Goal: Task Accomplishment & Management: Use online tool/utility

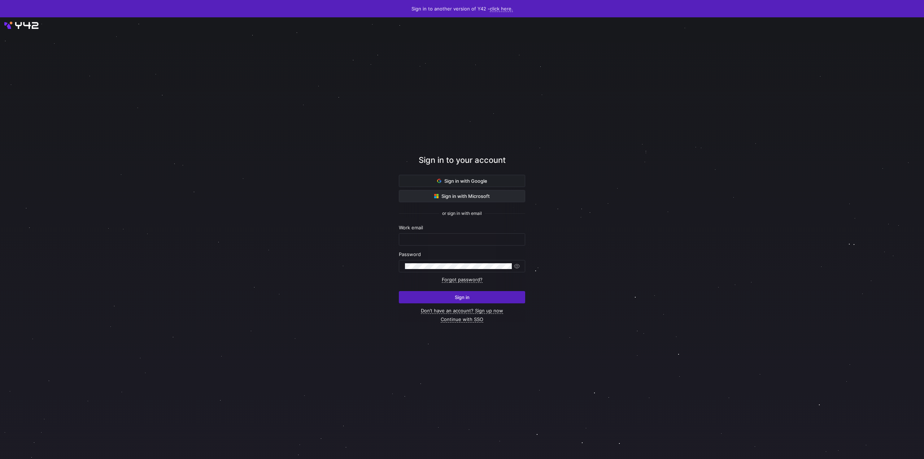
click at [486, 192] on span at bounding box center [462, 196] width 126 height 12
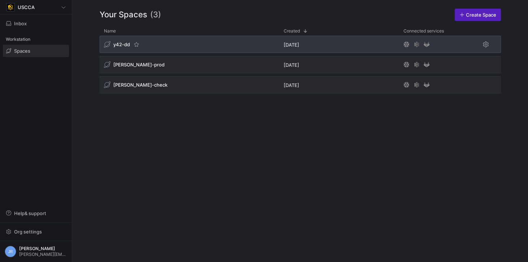
click at [122, 44] on span "y42-dd" at bounding box center [121, 45] width 17 height 6
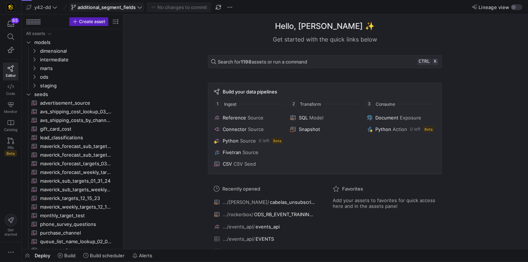
click at [140, 5] on icon at bounding box center [139, 7] width 5 height 5
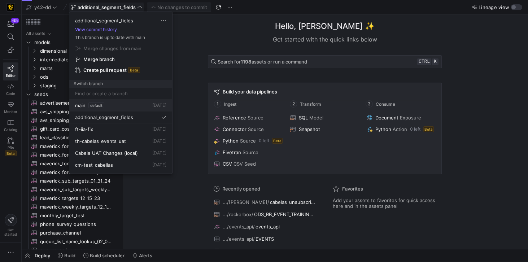
click at [81, 106] on span "main" at bounding box center [80, 106] width 10 height 6
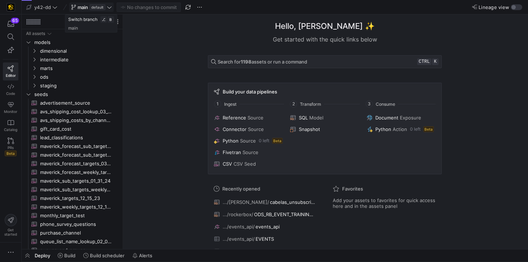
click at [111, 8] on span at bounding box center [92, 7] width 44 height 9
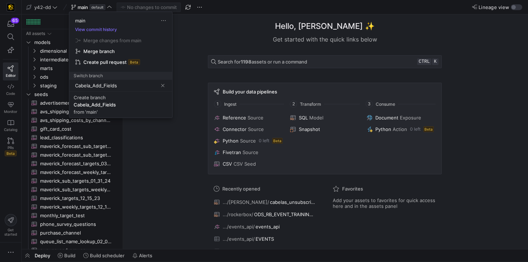
type input "Cabela_Add_Fields"
click at [96, 110] on div "from 'main'" at bounding box center [86, 112] width 24 height 6
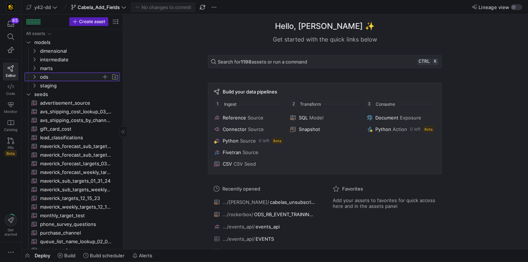
click at [48, 74] on span "ods" at bounding box center [70, 77] width 61 height 8
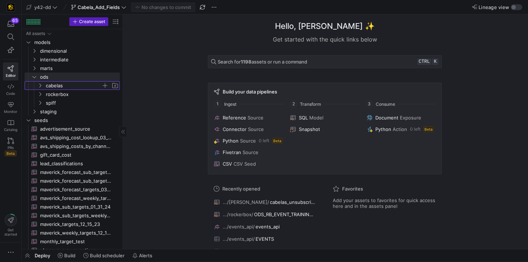
click at [58, 85] on span "cabelas" at bounding box center [74, 86] width 56 height 8
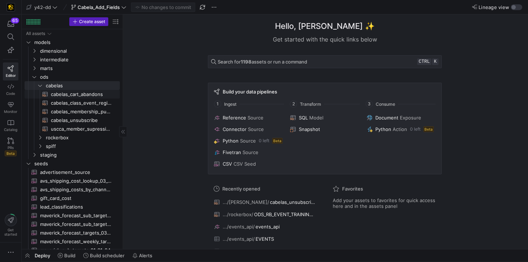
click at [65, 94] on span "cabelas_cart_abandons​​​​​​​​​​" at bounding box center [81, 94] width 61 height 8
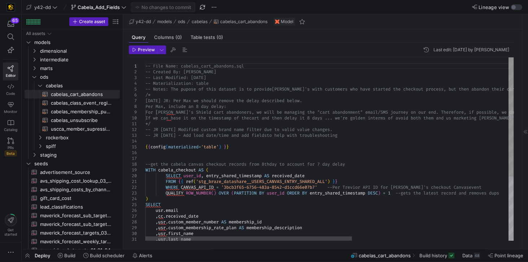
click at [356, 136] on div "-- File Name: cabelas_cart_abandons.sql -- Created By: [PERSON_NAME] -- Last Mo…" at bounding box center [468, 198] width 647 height 282
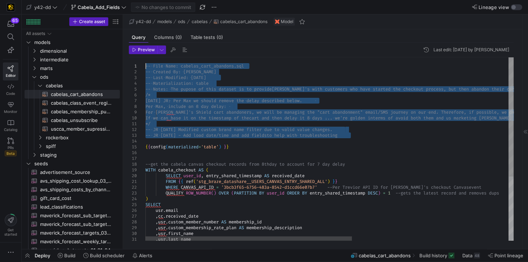
click at [147, 66] on div "-- File Name: cabelas_cart_abandons.sql -- Created By: [PERSON_NAME] -- Last Mo…" at bounding box center [468, 198] width 647 height 282
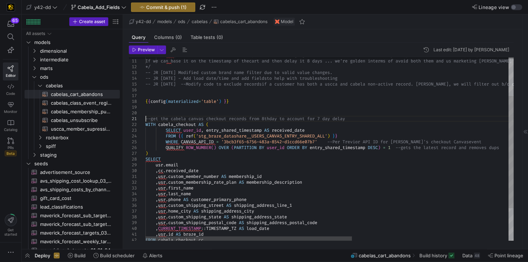
click at [146, 118] on div "For [PERSON_NAME]'s Shield cart abandoners, we wi ll be managing the "cart aban…" at bounding box center [468, 144] width 647 height 299
click at [146, 123] on div "For [PERSON_NAME]'s Shield cart abandoners, we wi ll be managing the "cart aban…" at bounding box center [468, 144] width 647 height 299
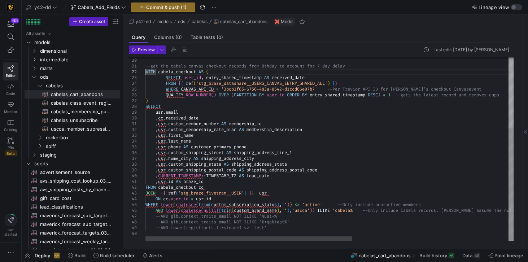
click at [281, 230] on div "--get the cabela canvas checkout records from 8th day to account for 7 day dela…" at bounding box center [468, 91] width 647 height 299
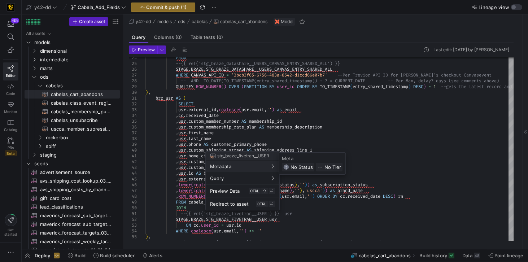
click at [165, 88] on div at bounding box center [264, 131] width 528 height 262
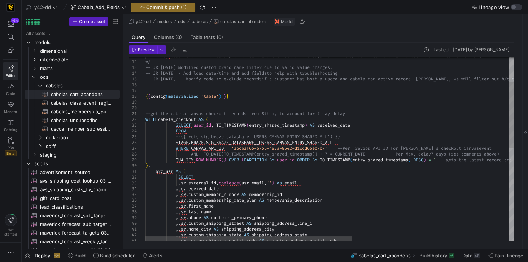
scroll to position [0, 129]
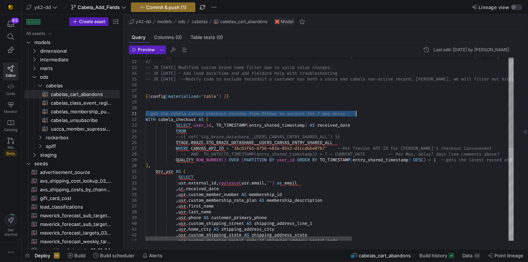
drag, startPoint x: 146, startPoint y: 113, endPoint x: 358, endPoint y: 112, distance: 212.3
click at [358, 112] on div ", usr . custom_shipping_state [US_STATE] shipping_address_state , usr . custom_…" at bounding box center [468, 243] width 647 height 507
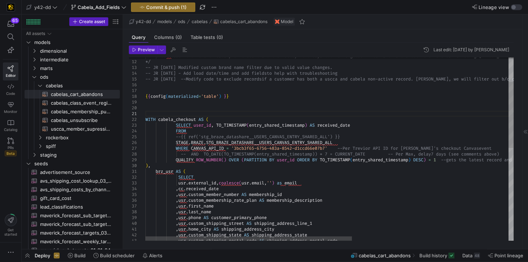
click at [247, 109] on div ", usr . custom_shipping_state [US_STATE] shipping_address_state , usr . custom_…" at bounding box center [468, 243] width 647 height 507
click at [187, 78] on div ", usr . custom_shipping_state [US_STATE] shipping_address_state , usr . custom_…" at bounding box center [468, 243] width 647 height 507
click at [189, 79] on div ", usr . custom_shipping_state [US_STATE] shipping_address_state , usr . custom_…" at bounding box center [468, 243] width 647 height 507
click at [184, 73] on div ", usr . custom_shipping_state [US_STATE] shipping_address_state , usr . custom_…" at bounding box center [468, 243] width 647 height 507
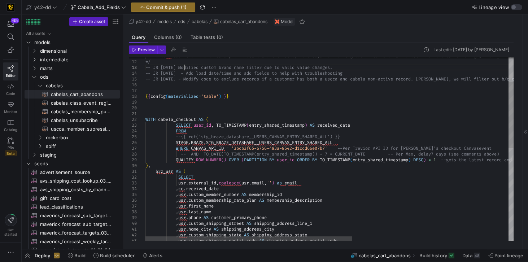
click at [183, 66] on div ", usr . custom_shipping_state [US_STATE] shipping_address_state , usr . custom_…" at bounding box center [468, 243] width 647 height 507
click at [269, 95] on div ", usr . custom_shipping_state [US_STATE] shipping_address_state , usr . custom_…" at bounding box center [468, 243] width 647 height 507
click at [197, 132] on div ", usr . custom_shipping_state [US_STATE] shipping_address_state , usr . custom_…" at bounding box center [468, 243] width 647 height 507
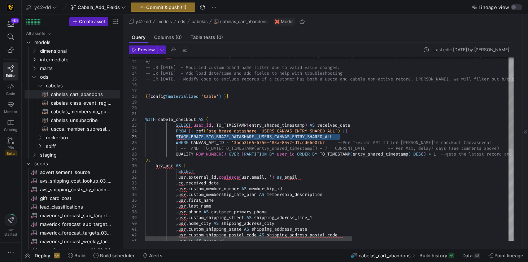
drag, startPoint x: 177, startPoint y: 136, endPoint x: 383, endPoint y: 136, distance: 205.8
click at [383, 136] on div ", usr . custom_shipping_state [US_STATE] shipping_address_state , usr . custom_…" at bounding box center [468, 240] width 647 height 501
click at [365, 132] on div ", usr . custom_shipping_state [US_STATE] shipping_address_state , usr . custom_…" at bounding box center [468, 240] width 647 height 501
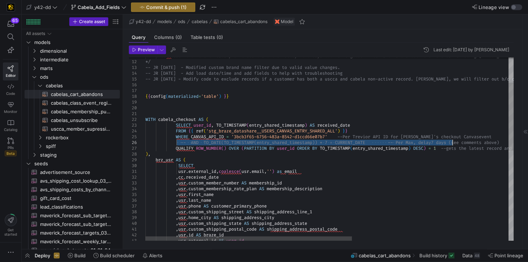
drag, startPoint x: 177, startPoint y: 141, endPoint x: 451, endPoint y: 142, distance: 274.0
click at [451, 142] on div ", usr . custom_shipping_state [US_STATE] shipping_address_state , usr . custom_…" at bounding box center [468, 237] width 647 height 495
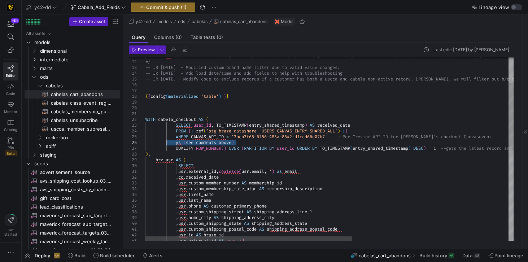
drag, startPoint x: 240, startPoint y: 143, endPoint x: 166, endPoint y: 141, distance: 74.4
click at [166, 141] on div ", usr . custom_shipping_state [US_STATE] shipping_address_state , usr . custom_…" at bounding box center [468, 237] width 647 height 495
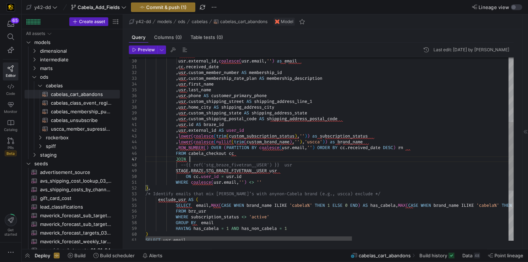
click at [196, 158] on div ", usr . custom_shipping_state [US_STATE] shipping_address_state , usr . custom_…" at bounding box center [468, 130] width 647 height 490
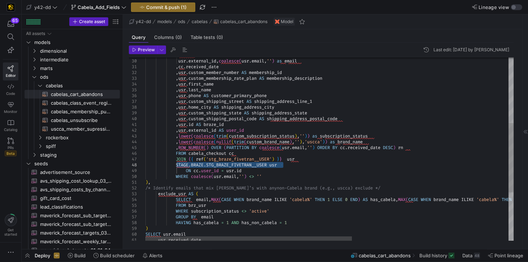
drag, startPoint x: 176, startPoint y: 166, endPoint x: 286, endPoint y: 163, distance: 109.8
click at [286, 163] on div ", usr . custom_shipping_state [US_STATE] shipping_address_state , usr . custom_…" at bounding box center [468, 127] width 647 height 484
click at [320, 160] on div ", usr . custom_shipping_state [US_STATE] shipping_address_state , usr . custom_…" at bounding box center [468, 127] width 647 height 484
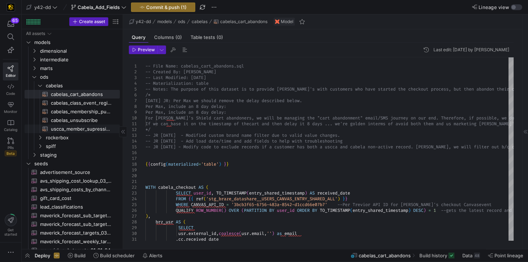
click at [92, 128] on span "uscca_member_supression​​​​​​​​​​" at bounding box center [81, 129] width 61 height 8
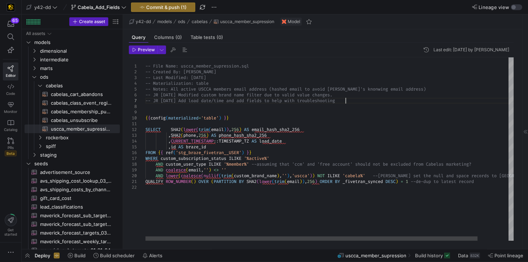
scroll to position [17, 0]
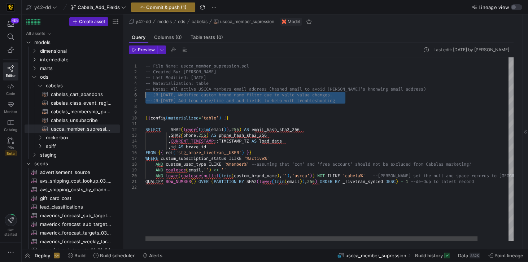
drag, startPoint x: 353, startPoint y: 100, endPoint x: 144, endPoint y: 96, distance: 209.1
click at [145, 96] on div "-- File Name: uscca_member_supression.sql -- Created By: [PERSON_NAME] -- Last …" at bounding box center [346, 148] width 403 height 183
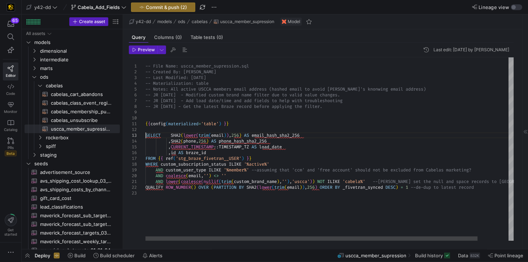
click at [146, 135] on div "-- File Name: uscca_member_supression.sql -- Created By: [PERSON_NAME] -- Last …" at bounding box center [346, 148] width 403 height 183
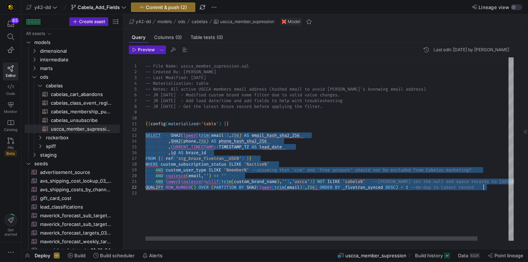
click at [493, 190] on div "-- File Name: uscca_member_supression.sql -- Created By: [PERSON_NAME] -- Last …" at bounding box center [346, 148] width 403 height 183
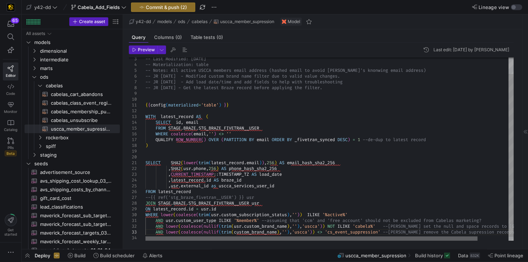
click at [145, 236] on div at bounding box center [311, 238] width 332 height 4
click at [169, 147] on div "-- Last Modified: [DATE] -- Materialization: table -- Notes: All active USCCA m…" at bounding box center [346, 142] width 403 height 206
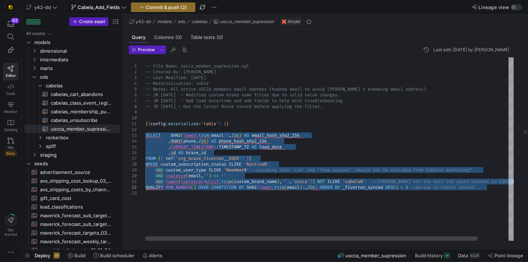
scroll to position [17, 0]
click at [236, 217] on div "-- Last Modified: [DATE] -- Materialization: table -- Notes: All active USCCA m…" at bounding box center [346, 148] width 403 height 183
click at [151, 131] on div "-- Last Modified: [DATE] -- Materialization: table -- Notes: All active USCCA m…" at bounding box center [346, 148] width 403 height 183
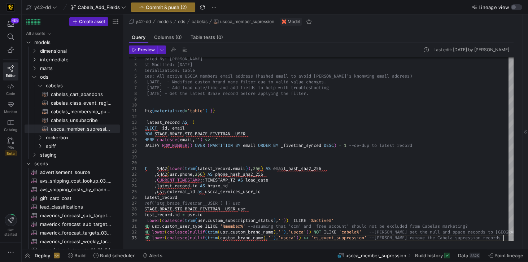
click at [334, 245] on mat-tab-group "Query Columns (0) Table tests (0) Preview Last edit: [DATE] by [PERSON_NAME] 3 …" at bounding box center [321, 139] width 396 height 220
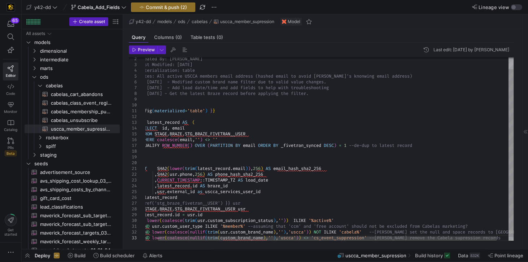
scroll to position [11, 207]
click at [171, 214] on div "-- Last Modified: [DATE] -- Materialization: table -- Notes: All active USCCA m…" at bounding box center [329, 144] width 395 height 201
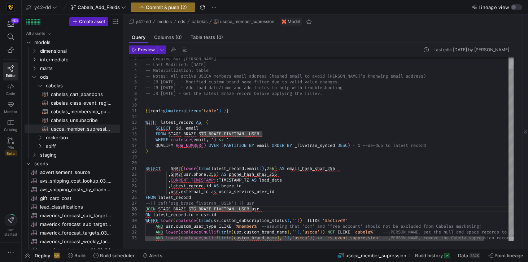
click at [172, 152] on div "-- Last Modified: [DATE] -- Materialization: table -- Notes: All active USCCA m…" at bounding box center [342, 144] width 395 height 201
click at [145, 204] on div "27" at bounding box center [137, 203] width 17 height 6
drag, startPoint x: 262, startPoint y: 204, endPoint x: 144, endPoint y: 205, distance: 117.7
click at [145, 205] on div "-- Last Modified: [DATE] -- Materialization: table -- Notes: All active USCCA m…" at bounding box center [342, 144] width 395 height 201
click at [165, 145] on div "-- Last Modified: [DATE] -- Materialization: table -- Notes: All active USCCA m…" at bounding box center [342, 144] width 395 height 201
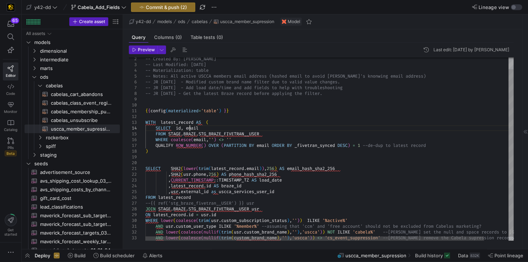
click at [188, 130] on div "-- Last Modified: [DATE] -- Materialization: table -- Notes: All active USCCA m…" at bounding box center [342, 144] width 395 height 201
drag, startPoint x: 169, startPoint y: 134, endPoint x: 269, endPoint y: 133, distance: 99.6
click at [269, 133] on div "-- Last Modified: [DATE] -- Materialization: table -- Notes: All active USCCA m…" at bounding box center [342, 144] width 395 height 201
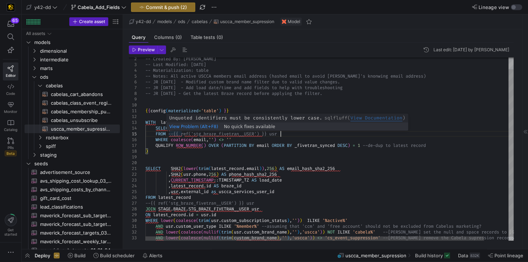
click at [169, 133] on div "-- Last Modified: [DATE] -- Materialization: table -- Notes: All active USCCA m…" at bounding box center [342, 144] width 395 height 201
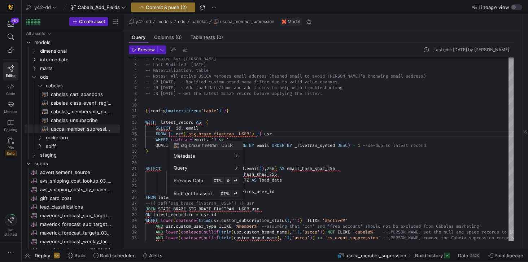
click at [277, 194] on div at bounding box center [264, 131] width 528 height 262
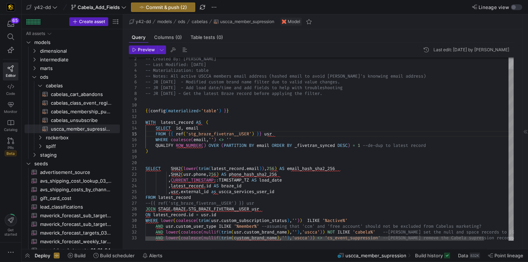
drag, startPoint x: 145, startPoint y: 204, endPoint x: 256, endPoint y: 205, distance: 110.5
click at [254, 205] on span "--{{ ref('stg_braze_fivetran__USER') }} usr" at bounding box center [199, 203] width 109 height 6
click at [261, 204] on div "-- Last Modified: [DATE] -- Materialization: table -- Notes: All active USCCA m…" at bounding box center [342, 144] width 395 height 201
drag, startPoint x: 260, startPoint y: 203, endPoint x: 140, endPoint y: 204, distance: 119.9
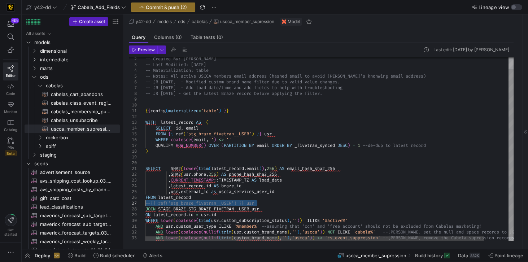
click at [145, 204] on div "-- Last Modified: [DATE] -- Materialization: table -- Notes: All active USCCA m…" at bounding box center [342, 144] width 395 height 201
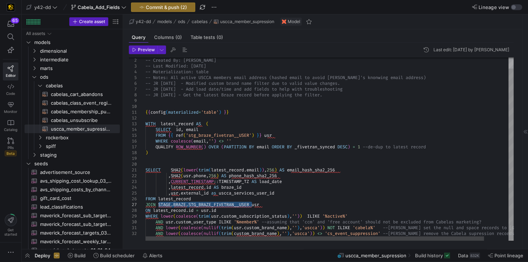
drag, startPoint x: 158, startPoint y: 203, endPoint x: 252, endPoint y: 206, distance: 93.5
click at [252, 206] on div "-- Last Modified: [DATE] -- Materialization: table -- Notes: All active USCCA m…" at bounding box center [342, 143] width 395 height 195
click at [278, 205] on div "-- Last Modified: [DATE] -- Materialization: table -- Notes: All active USCCA m…" at bounding box center [342, 143] width 395 height 195
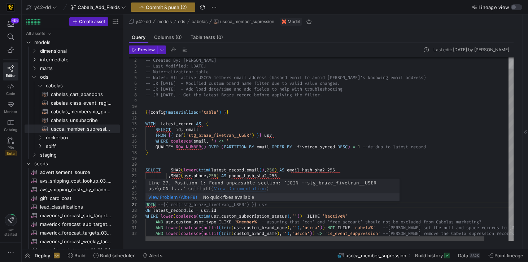
click at [158, 204] on div "-- Last Modified: [DATE] -- Materialization: table -- Notes: All active USCCA m…" at bounding box center [342, 143] width 395 height 195
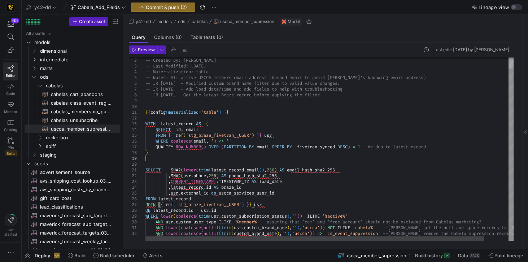
click at [267, 158] on div "-- Last Modified: [DATE] -- Materialization: table -- Notes: All active USCCA m…" at bounding box center [342, 143] width 395 height 195
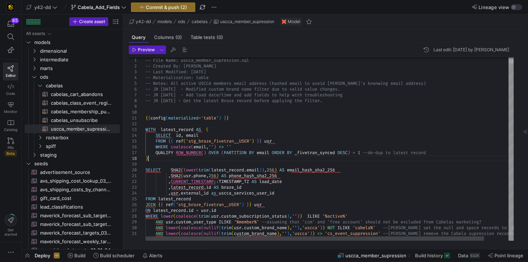
click at [172, 157] on div "-- Last Modified: [DATE] -- Materialization: table -- Notes: All active USCCA m…" at bounding box center [342, 146] width 395 height 189
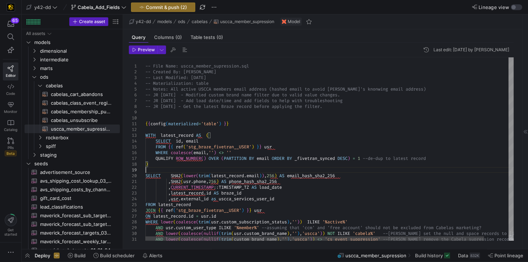
scroll to position [46, 0]
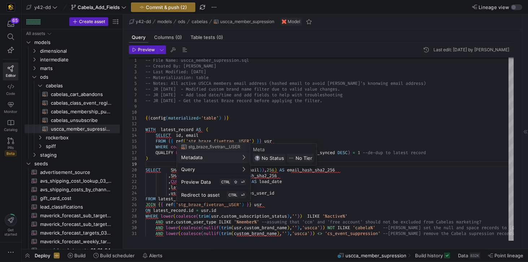
click at [394, 183] on div at bounding box center [264, 131] width 528 height 262
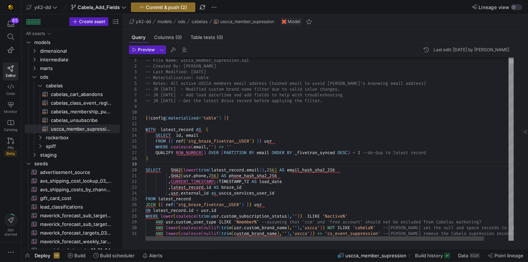
click at [217, 194] on div "-- Last Modified: [DATE] -- Materialization: table -- Notes: All active USCCA m…" at bounding box center [342, 146] width 395 height 189
drag, startPoint x: 221, startPoint y: 193, endPoint x: 260, endPoint y: 193, distance: 38.6
click at [260, 193] on div "-- Last Modified: [DATE] -- Materialization: table -- Notes: All active USCCA m…" at bounding box center [342, 146] width 395 height 189
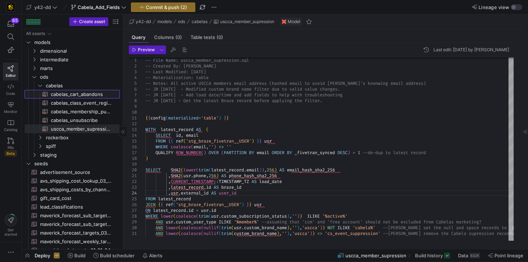
click at [77, 96] on span "cabelas_cart_abandons​​​​​​​​​​" at bounding box center [81, 94] width 61 height 8
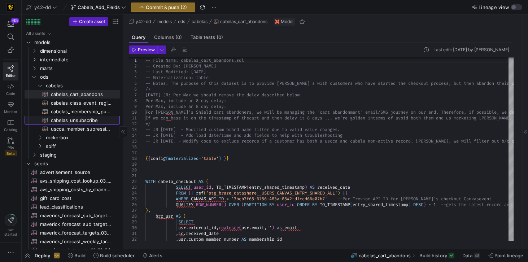
click at [88, 119] on span "cabelas_unsubscribe​​​​​​​​​​" at bounding box center [81, 120] width 61 height 8
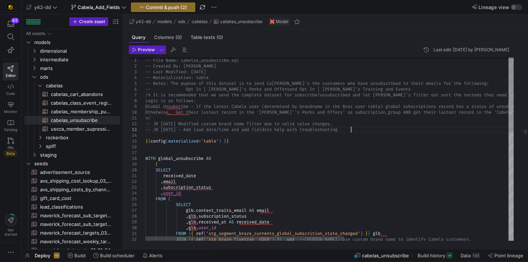
scroll to position [23, 0]
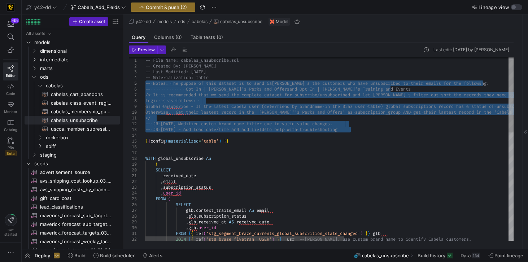
drag, startPoint x: 355, startPoint y: 130, endPoint x: 136, endPoint y: 84, distance: 223.5
drag, startPoint x: 357, startPoint y: 129, endPoint x: 123, endPoint y: 84, distance: 238.0
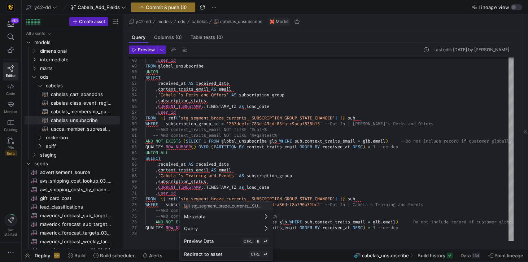
click at [350, 88] on div at bounding box center [264, 131] width 528 height 262
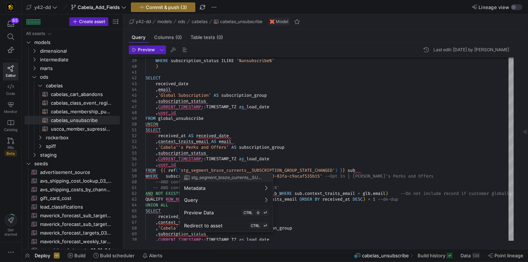
click at [330, 142] on div at bounding box center [264, 131] width 528 height 262
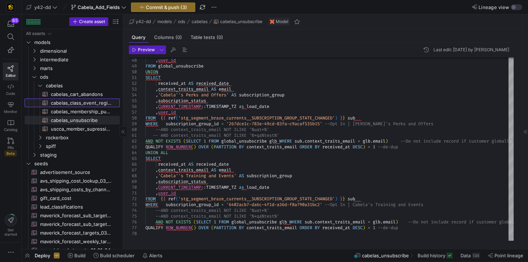
click at [91, 103] on span "cabelas_class_event_registrants​​​​​​​​​​" at bounding box center [81, 103] width 61 height 8
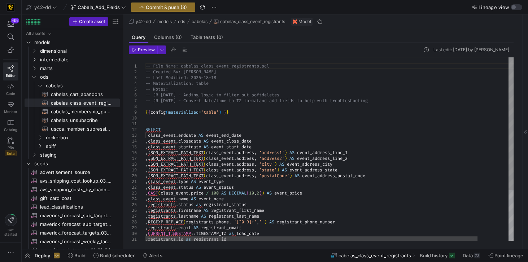
scroll to position [23, 0]
drag, startPoint x: 195, startPoint y: 99, endPoint x: 293, endPoint y: 101, distance: 98.2
click at [293, 101] on div "SELECT class_event . enddate AS event_end_date , class_event . closedate AS eve…" at bounding box center [346, 183] width 403 height 253
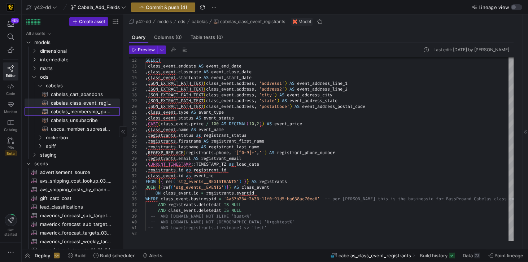
click at [82, 115] on span "cabelas_membership_purchase​​​​​​​​​​" at bounding box center [81, 112] width 61 height 8
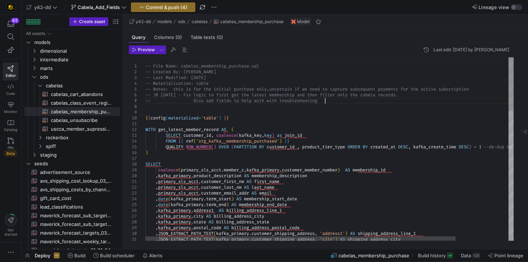
scroll to position [34, 0]
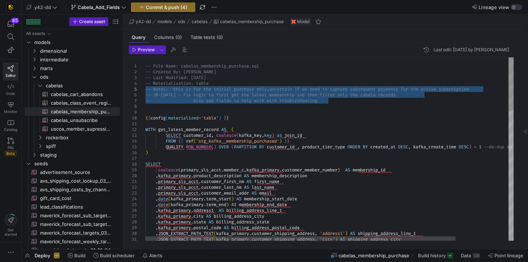
drag, startPoint x: 333, startPoint y: 101, endPoint x: 129, endPoint y: 90, distance: 204.0
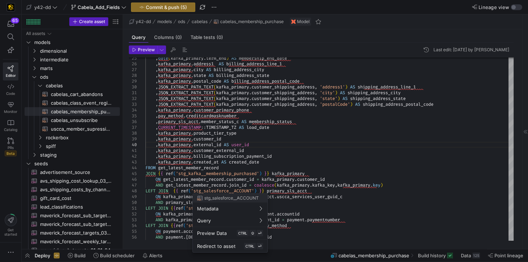
click at [387, 146] on div at bounding box center [264, 131] width 528 height 262
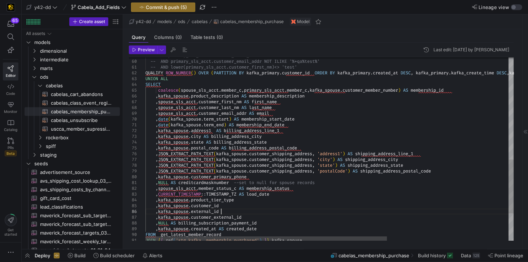
scroll to position [46, 106]
click at [299, 210] on div "coalesce ( spouse_sls_acct . member_c , primary_sls_acct . member_c , kafka_spo…" at bounding box center [421, 23] width 553 height 622
drag, startPoint x: 156, startPoint y: 205, endPoint x: 229, endPoint y: 205, distance: 73.3
click at [229, 205] on div "coalesce ( spouse_sls_acct . member_c , primary_sls_acct . member_c , kafka_spo…" at bounding box center [421, 23] width 553 height 622
click at [156, 206] on div "coalesce ( spouse_sls_acct . member_c , primary_sls_acct . member_c , kafka_spo…" at bounding box center [421, 23] width 553 height 622
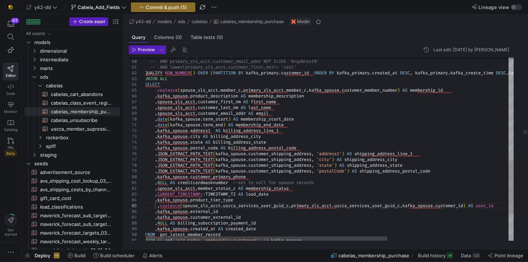
type textarea ",NULL AS creditcardmasknumber --set to null for spouse records ,spouse_sls_acct…"
click at [334, 197] on div "coalesce ( spouse_sls_acct . member_c , primary_sls_acct . member_c , kafka_spo…" at bounding box center [421, 23] width 553 height 622
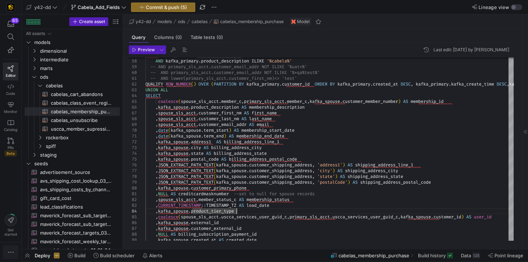
click at [10, 253] on icon "button" at bounding box center [10, 252] width 7 height 7
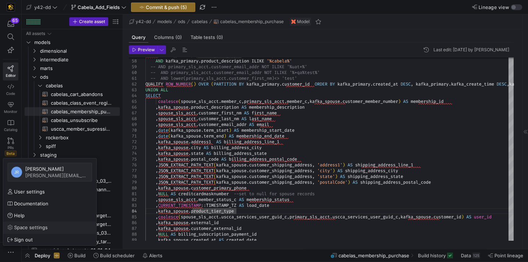
click at [25, 228] on span "Space settings" at bounding box center [31, 228] width 34 height 6
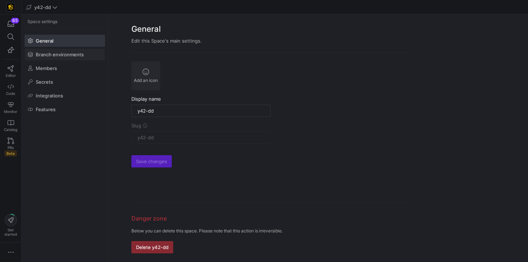
click at [48, 54] on span "Branch environments" at bounding box center [60, 55] width 48 height 6
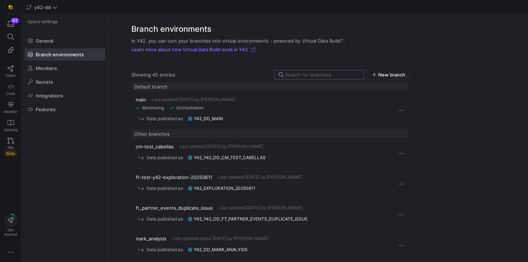
click at [298, 76] on input at bounding box center [322, 75] width 74 height 6
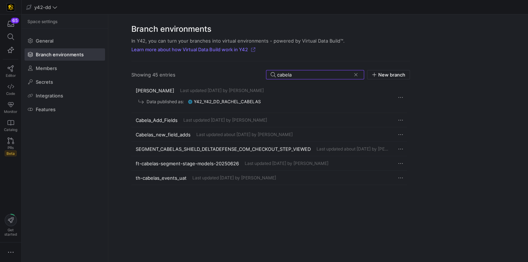
type input "cabela"
click at [77, 144] on y42-org-space-settings-sidebar "Space settings General Branch environments Members Secrets Integrations Features" at bounding box center [65, 138] width 86 height 248
click at [10, 74] on span "Editor" at bounding box center [11, 75] width 10 height 4
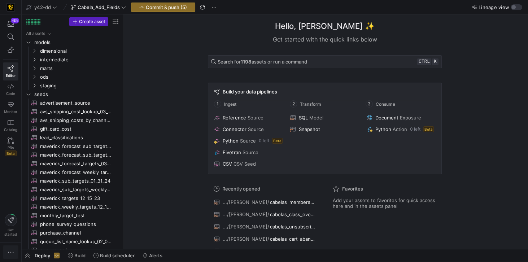
click at [12, 251] on icon "button" at bounding box center [10, 252] width 7 height 7
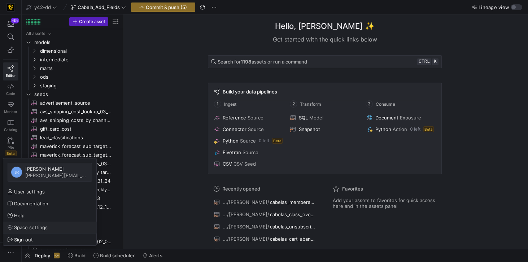
click at [33, 225] on span "Space settings" at bounding box center [31, 228] width 34 height 6
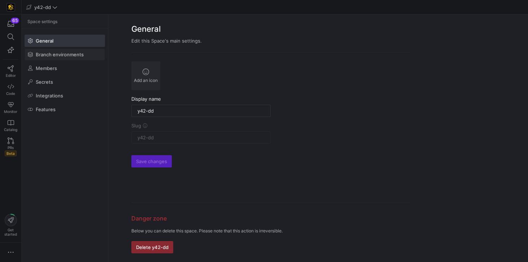
click at [54, 54] on span "Branch environments" at bounding box center [60, 55] width 48 height 6
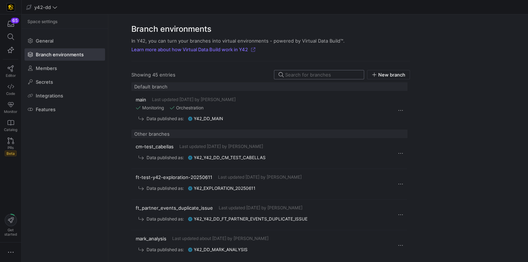
click at [311, 77] on input at bounding box center [322, 75] width 74 height 6
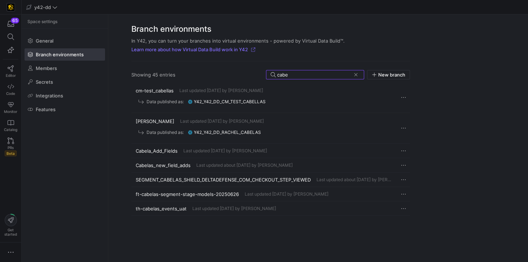
type input "cabe"
click at [161, 150] on span "Cabela_Add_Fields" at bounding box center [157, 151] width 42 height 6
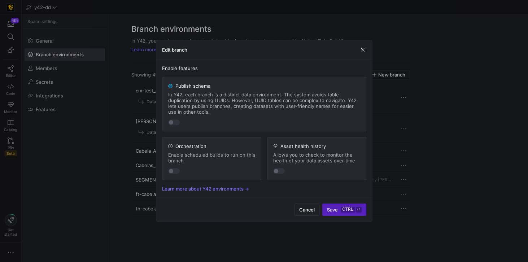
click at [218, 124] on mat-slide-toggle at bounding box center [264, 122] width 192 height 6
click at [170, 123] on div "button" at bounding box center [171, 122] width 4 height 4
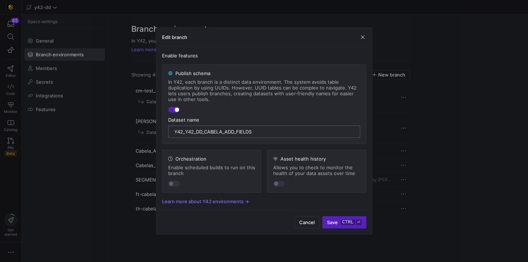
click at [193, 132] on input "y42_y42_dd_Cabela_Add_Fields" at bounding box center [264, 132] width 180 height 6
drag, startPoint x: 185, startPoint y: 132, endPoint x: 161, endPoint y: 129, distance: 24.4
click at [161, 129] on div "Enable features Publish schema In Y42, each branch is a distinct data environme…" at bounding box center [264, 129] width 216 height 164
type input "y42_dd_Cabela_Add_Fields"
click at [347, 219] on kbd "ctrl" at bounding box center [348, 222] width 14 height 6
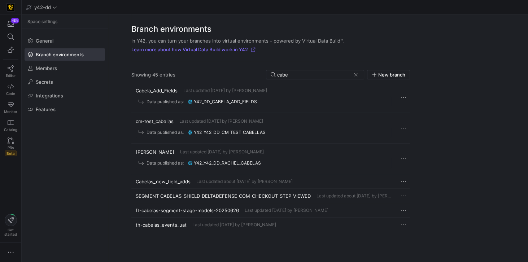
click at [61, 188] on y42-org-space-settings-sidebar "Space settings General Branch environments Members Secrets Integrations Features" at bounding box center [65, 138] width 86 height 248
click at [52, 149] on y42-org-space-settings-sidebar "Space settings General Branch environments Members Secrets Integrations Features" at bounding box center [65, 138] width 86 height 248
click at [42, 39] on span "General" at bounding box center [45, 41] width 18 height 6
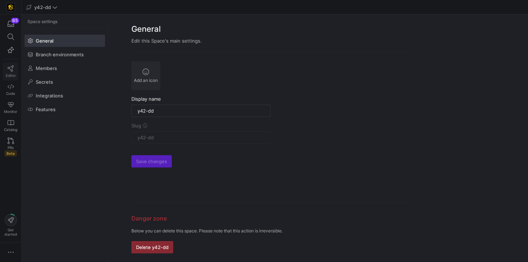
click at [10, 67] on icon at bounding box center [11, 68] width 6 height 6
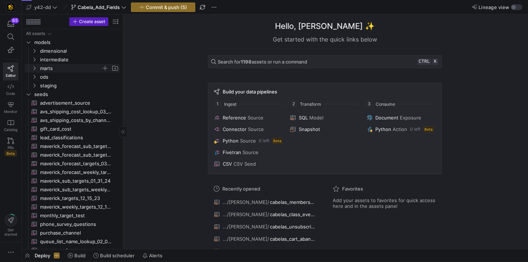
click at [60, 67] on span "marts" at bounding box center [70, 68] width 61 height 8
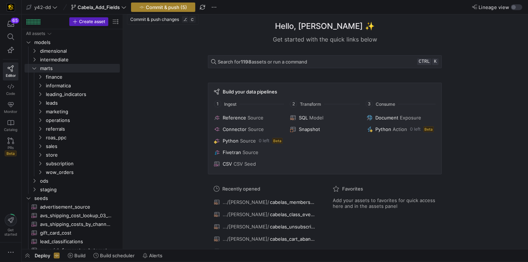
click at [170, 6] on span "Commit & push (5)" at bounding box center [166, 7] width 41 height 6
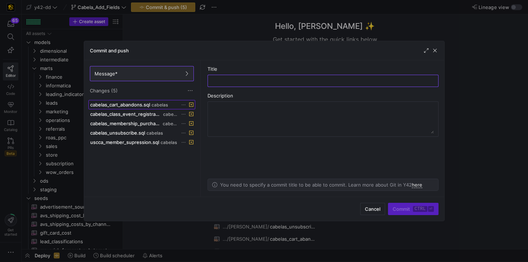
click at [131, 107] on span at bounding box center [142, 104] width 106 height 9
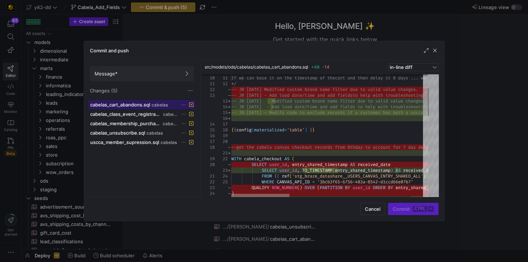
click at [243, 194] on div at bounding box center [260, 196] width 58 height 4
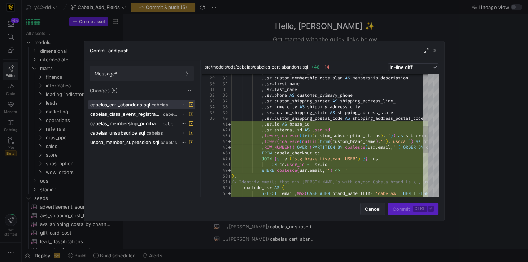
click at [377, 212] on span "Cancel" at bounding box center [373, 209] width 16 height 6
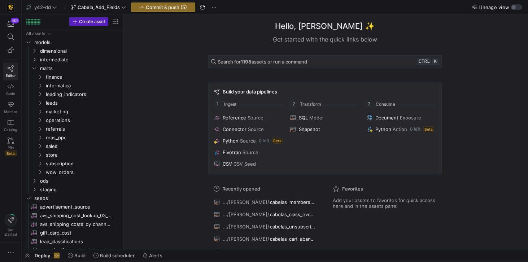
click at [14, 73] on span "Editor" at bounding box center [11, 75] width 10 height 4
click at [35, 182] on icon "Press SPACE to select this row." at bounding box center [34, 181] width 5 height 4
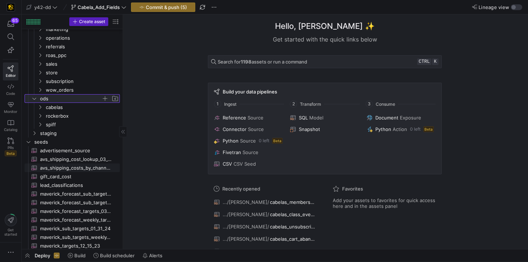
scroll to position [103, 0]
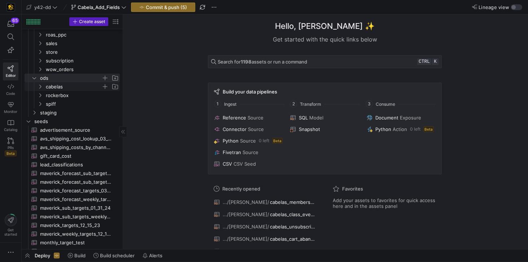
click at [61, 87] on span "cabelas" at bounding box center [74, 87] width 56 height 8
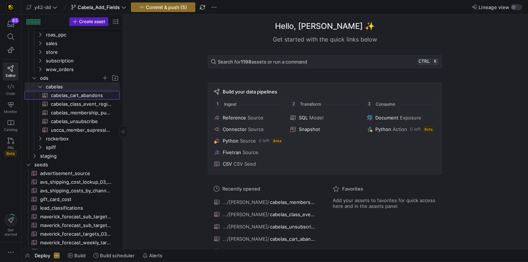
click at [78, 96] on span "cabelas_cart_abandons​​​​​​​​​​" at bounding box center [81, 95] width 61 height 8
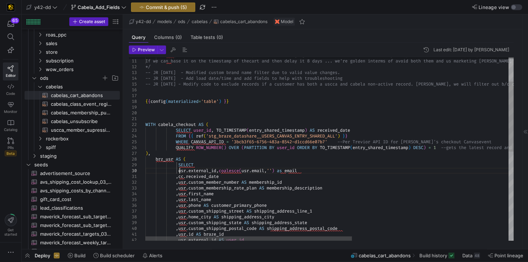
scroll to position [0, 223]
drag, startPoint x: 179, startPoint y: 170, endPoint x: 219, endPoint y: 171, distance: 40.4
click at [219, 171] on div "For [PERSON_NAME]'s Shield cart abandoners, we wi ll be managing the "cart aban…" at bounding box center [468, 234] width 647 height 478
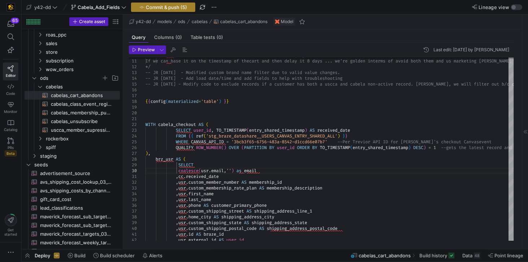
click at [174, 6] on span "Commit & push (5)" at bounding box center [166, 7] width 41 height 6
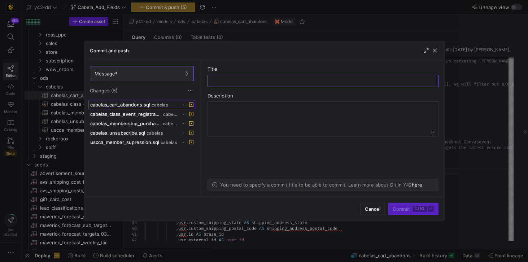
click at [162, 107] on span at bounding box center [142, 104] width 106 height 9
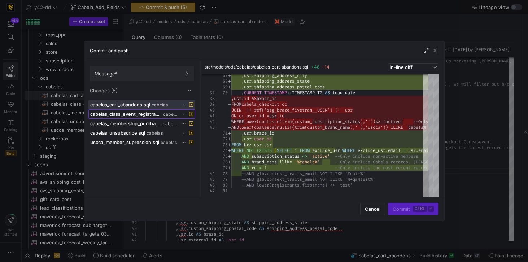
click at [143, 114] on span "cabelas_class_event_registrants.sql" at bounding box center [125, 114] width 71 height 6
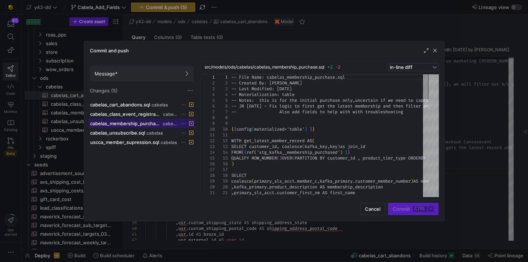
click at [144, 121] on span "cabelas_membership_purchase.sql" at bounding box center [125, 124] width 71 height 6
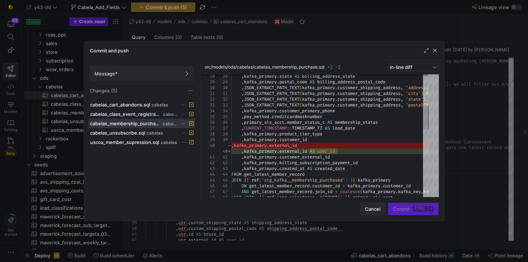
click at [376, 209] on span "Cancel" at bounding box center [373, 209] width 16 height 6
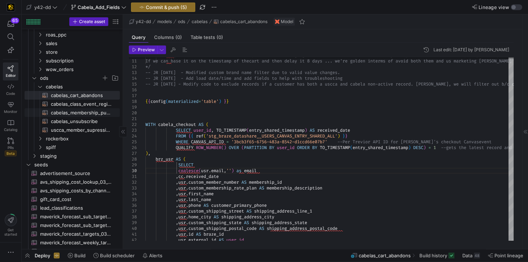
drag, startPoint x: 84, startPoint y: 113, endPoint x: 93, endPoint y: 113, distance: 9.0
click at [84, 113] on span "cabelas_membership_purchase​​​​​​​​​​" at bounding box center [81, 113] width 61 height 8
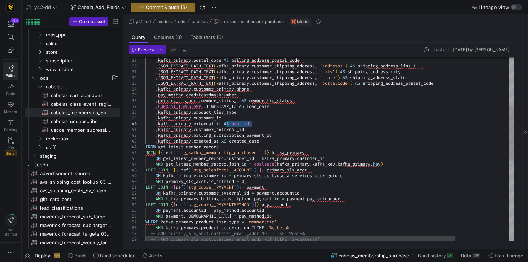
drag, startPoint x: 226, startPoint y: 123, endPoint x: 256, endPoint y: 123, distance: 30.3
click at [256, 123] on div ", kafka_primary . postal_code AS billing_address_postal_code , JSON_EXTRACT_PAT…" at bounding box center [360, 201] width 431 height 622
click at [249, 117] on div ", kafka_primary . postal_code AS billing_address_postal_code , JSON_EXTRACT_PAT…" at bounding box center [360, 201] width 431 height 622
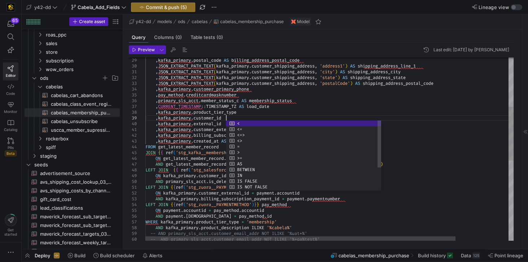
scroll to position [46, 80]
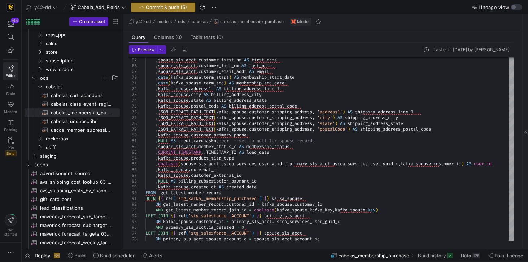
type textarea "y ,JSON_EXTRACT_PATH_TEXT(kafka_primary.customer_shipping_address, 'state') [US…"
click at [157, 6] on span "Commit & push (5)" at bounding box center [166, 7] width 41 height 6
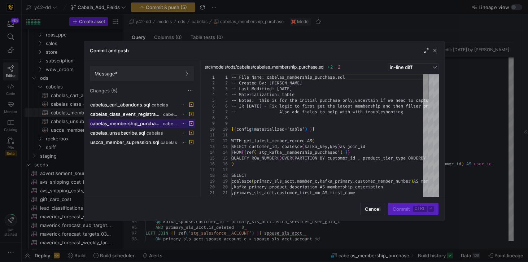
click at [122, 121] on span "cabelas_membership_purchase.sql" at bounding box center [125, 124] width 71 height 6
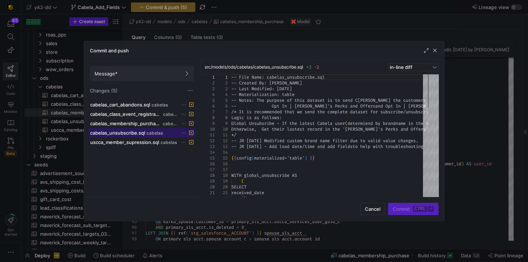
click at [128, 130] on span "cabelas_unsubscribe.sql" at bounding box center [117, 133] width 55 height 6
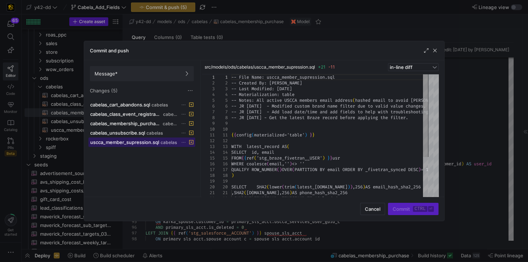
click at [125, 139] on span "uscca_member_supression.sql" at bounding box center [124, 142] width 69 height 6
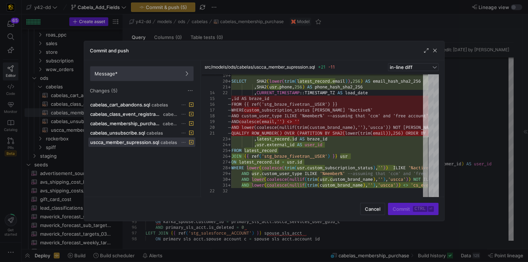
click at [153, 74] on span "Message*" at bounding box center [142, 74] width 95 height 6
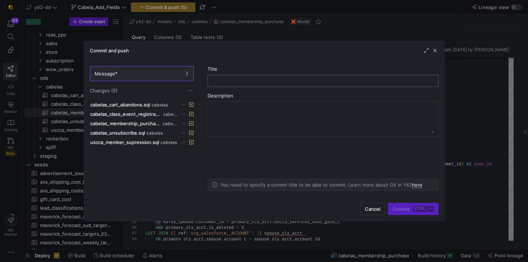
click at [230, 83] on input "text" at bounding box center [323, 81] width 219 height 6
type input "U"
type input "Updated_queries_added_Fields"
click at [400, 212] on span "submit" at bounding box center [412, 209] width 49 height 12
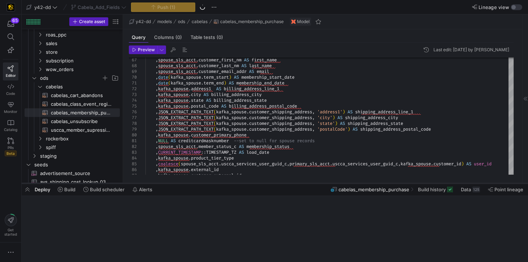
drag, startPoint x: 187, startPoint y: 250, endPoint x: 191, endPoint y: 183, distance: 67.2
click at [191, 183] on div at bounding box center [275, 183] width 506 height 3
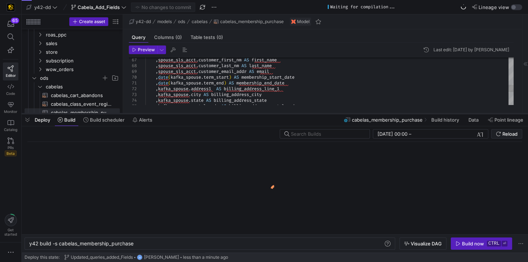
drag, startPoint x: 207, startPoint y: 183, endPoint x: 215, endPoint y: 115, distance: 69.0
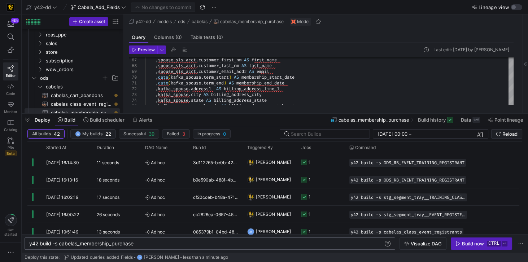
click at [165, 246] on div "y42 build -s cabelas_membership_purchase y42 build -s cabelas_membership_purcha…" at bounding box center [210, 244] width 371 height 12
drag, startPoint x: 146, startPoint y: 244, endPoint x: -22, endPoint y: 186, distance: 177.6
click at [29, 241] on div "y42 build -s cabelas_membership_purchase" at bounding box center [206, 244] width 355 height 6
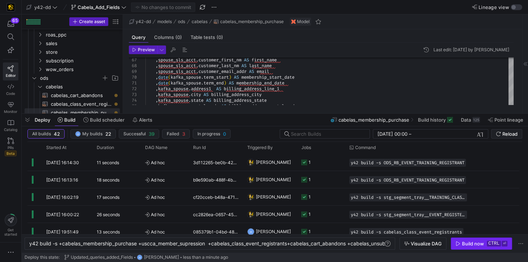
click at [471, 245] on div "Build now" at bounding box center [473, 244] width 22 height 6
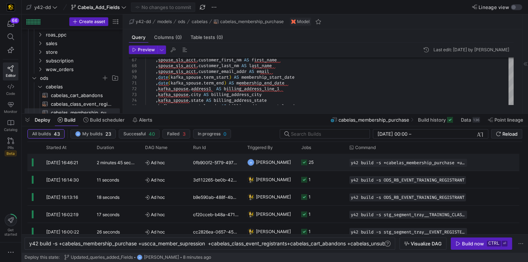
click at [118, 161] on y42-duration "2 minutes 45 seconds" at bounding box center [119, 162] width 44 height 5
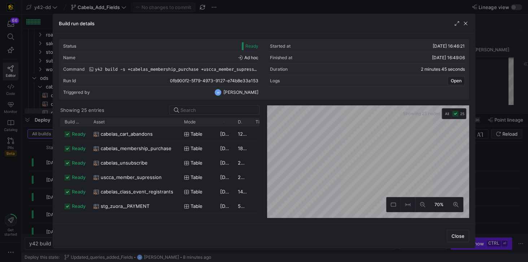
drag, startPoint x: 105, startPoint y: 121, endPoint x: 178, endPoint y: 127, distance: 73.5
click at [178, 127] on div "Build status Asset Mode 1" at bounding box center [159, 168] width 199 height 100
click at [129, 150] on span "cabelas_membership_purchase" at bounding box center [136, 149] width 71 height 14
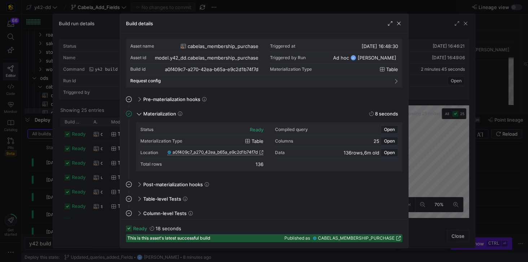
click at [210, 152] on span "a0f409c7_a270_42ea_b65a_e9c2d1b74f7d" at bounding box center [215, 152] width 85 height 5
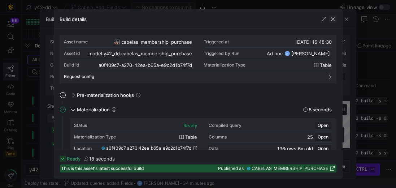
click at [334, 16] on span "button" at bounding box center [332, 19] width 7 height 7
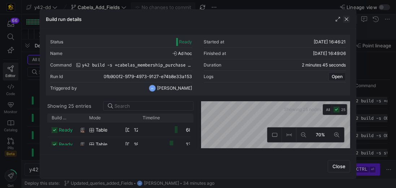
click at [349, 19] on span "button" at bounding box center [346, 19] width 7 height 7
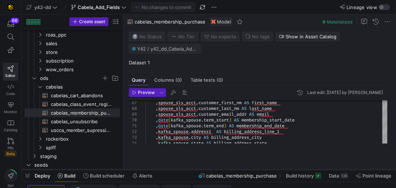
drag, startPoint x: 170, startPoint y: 39, endPoint x: 171, endPoint y: 166, distance: 127.1
click at [171, 168] on div at bounding box center [209, 169] width 374 height 3
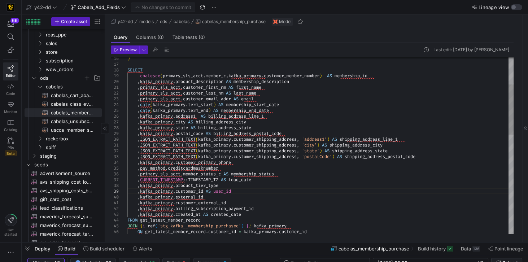
drag, startPoint x: 123, startPoint y: 136, endPoint x: 71, endPoint y: 136, distance: 52.0
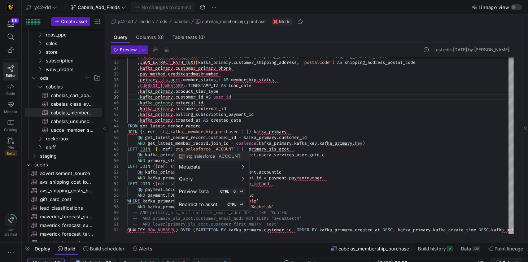
click at [374, 123] on div at bounding box center [264, 131] width 528 height 262
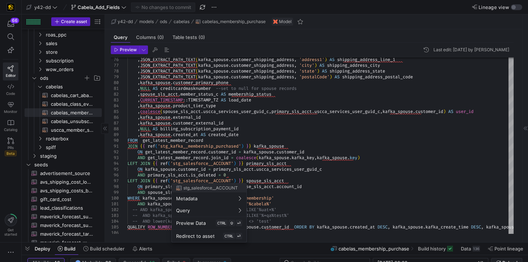
click at [274, 134] on div at bounding box center [264, 131] width 528 height 262
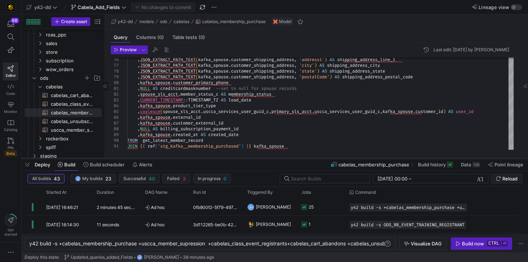
drag, startPoint x: 116, startPoint y: 241, endPoint x: 129, endPoint y: 156, distance: 85.9
click at [129, 157] on div at bounding box center [275, 158] width 506 height 3
click at [75, 246] on div "y42 build -s +cabelas_membership_purchase +uscca_m ember_supression +cabelas_cl…" at bounding box center [219, 244] width 381 height 6
click at [62, 244] on div "y42 build -s +cabelas_membership_purchase +uscca_m ember_supression +cabelas_cl…" at bounding box center [219, 244] width 381 height 6
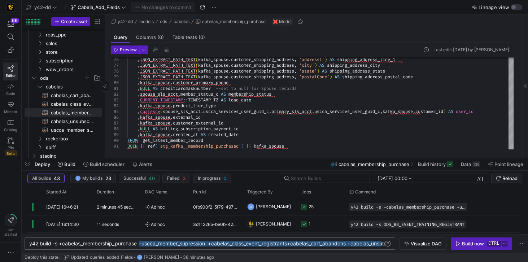
drag, startPoint x: 139, startPoint y: 244, endPoint x: 382, endPoint y: 260, distance: 243.5
click at [382, 247] on div "y42 build -s +cabelas_membership_purchase +uscca_m ember_supression +cabelas_cl…" at bounding box center [219, 244] width 381 height 6
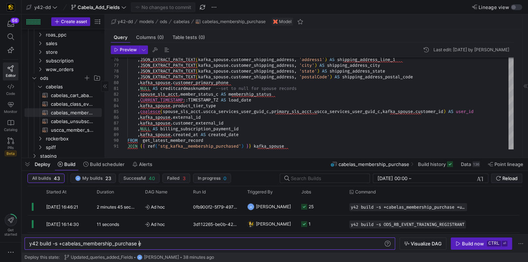
scroll to position [0, 109]
type textarea "y42 build -s +cabelas_membership_purchase"
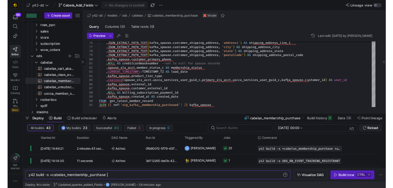
scroll to position [0, 108]
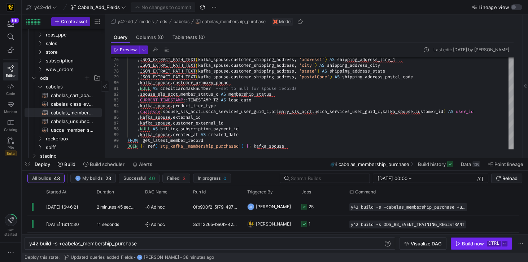
click at [461, 244] on span "Build now ctrl ⏎" at bounding box center [482, 244] width 52 height 6
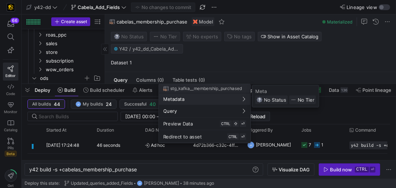
click at [297, 57] on div at bounding box center [198, 94] width 396 height 188
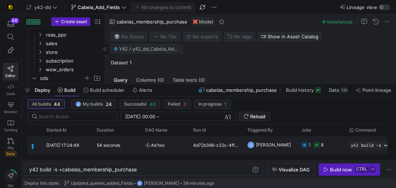
click at [110, 143] on y42-duration "54 seconds" at bounding box center [108, 144] width 23 height 5
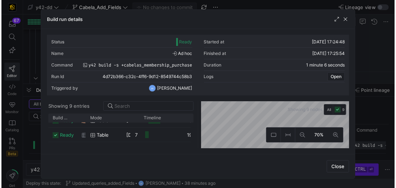
scroll to position [82, 0]
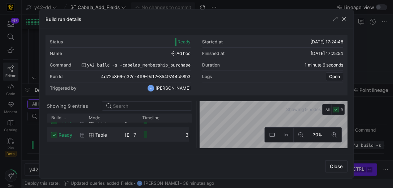
click at [235, 168] on div "Close" at bounding box center [197, 166] width 314 height 24
click at [347, 17] on span "button" at bounding box center [343, 19] width 7 height 7
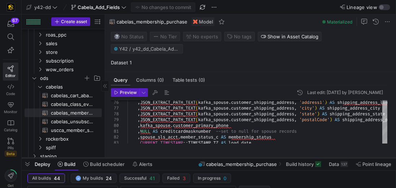
drag, startPoint x: 89, startPoint y: 84, endPoint x: 101, endPoint y: 158, distance: 75.1
click at [101, 158] on div at bounding box center [209, 157] width 374 height 3
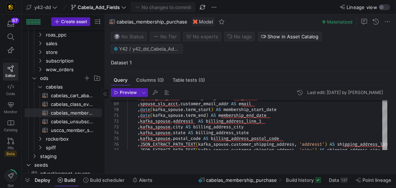
drag, startPoint x: 195, startPoint y: 159, endPoint x: 166, endPoint y: 162, distance: 28.7
click at [196, 173] on div at bounding box center [209, 173] width 374 height 3
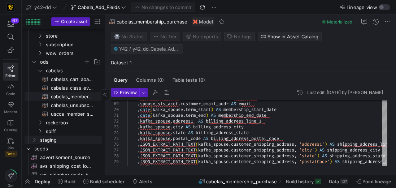
scroll to position [144, 0]
